Goal: Task Accomplishment & Management: Manage account settings

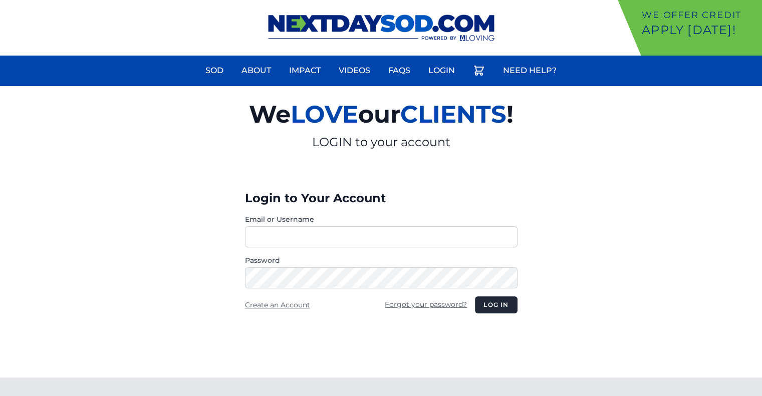
drag, startPoint x: 294, startPoint y: 235, endPoint x: 302, endPoint y: 239, distance: 9.0
click at [295, 236] on input "Email or Username" at bounding box center [381, 237] width 273 height 21
click at [583, 155] on div "We LOVE our CLIENTS ! LOGIN to your account" at bounding box center [381, 122] width 513 height 72
click at [273, 238] on input "Email or Username" at bounding box center [381, 237] width 273 height 21
type input "**********"
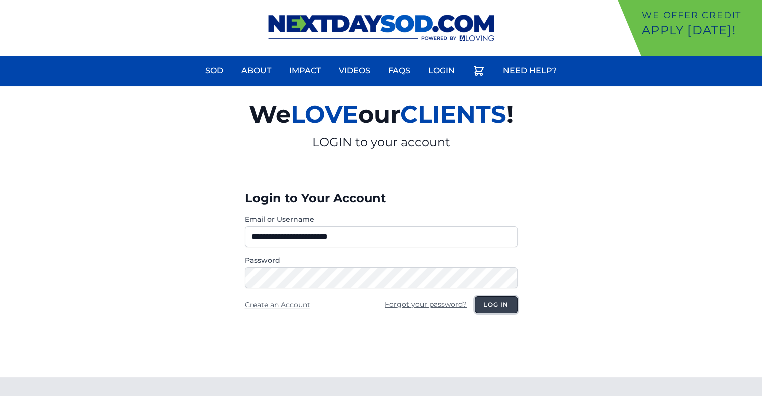
click at [504, 307] on button "Log in" at bounding box center [496, 305] width 42 height 17
click at [497, 306] on button "Log in" at bounding box center [496, 305] width 42 height 17
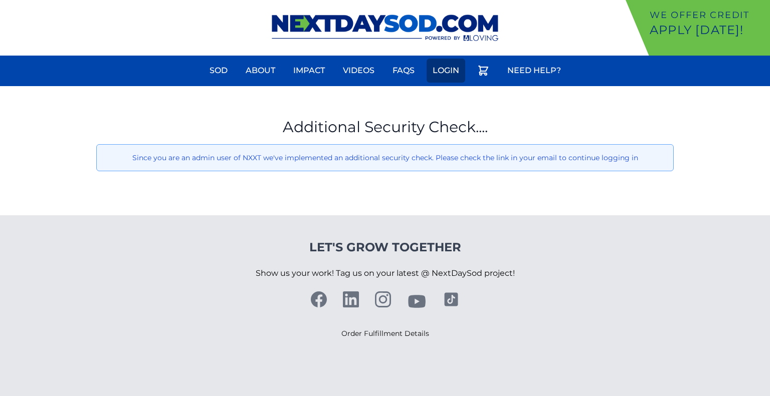
click at [455, 74] on link "Login" at bounding box center [446, 71] width 39 height 24
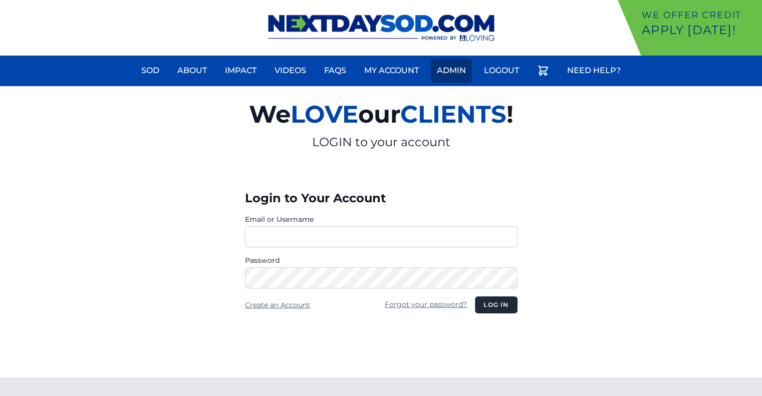
click at [457, 70] on link "Admin" at bounding box center [451, 71] width 41 height 24
